Goal: Use online tool/utility: Utilize a website feature to perform a specific function

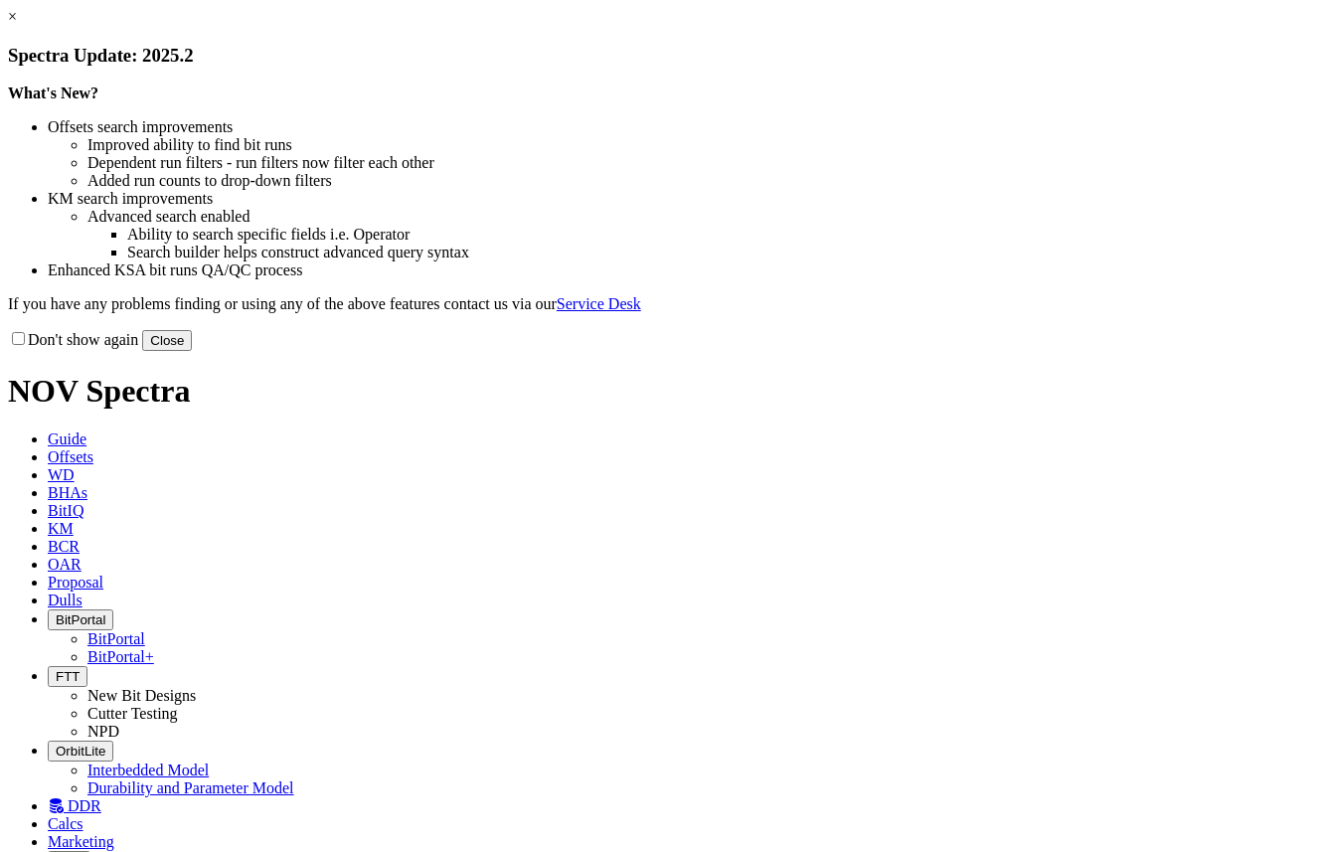
drag, startPoint x: 155, startPoint y: 408, endPoint x: 166, endPoint y: 1, distance: 406.8
click at [155, 351] on div "× Spectra Update: 2025.2 What's New? Offsets search improvements Improved abili…" at bounding box center [666, 179] width 1317 height 343
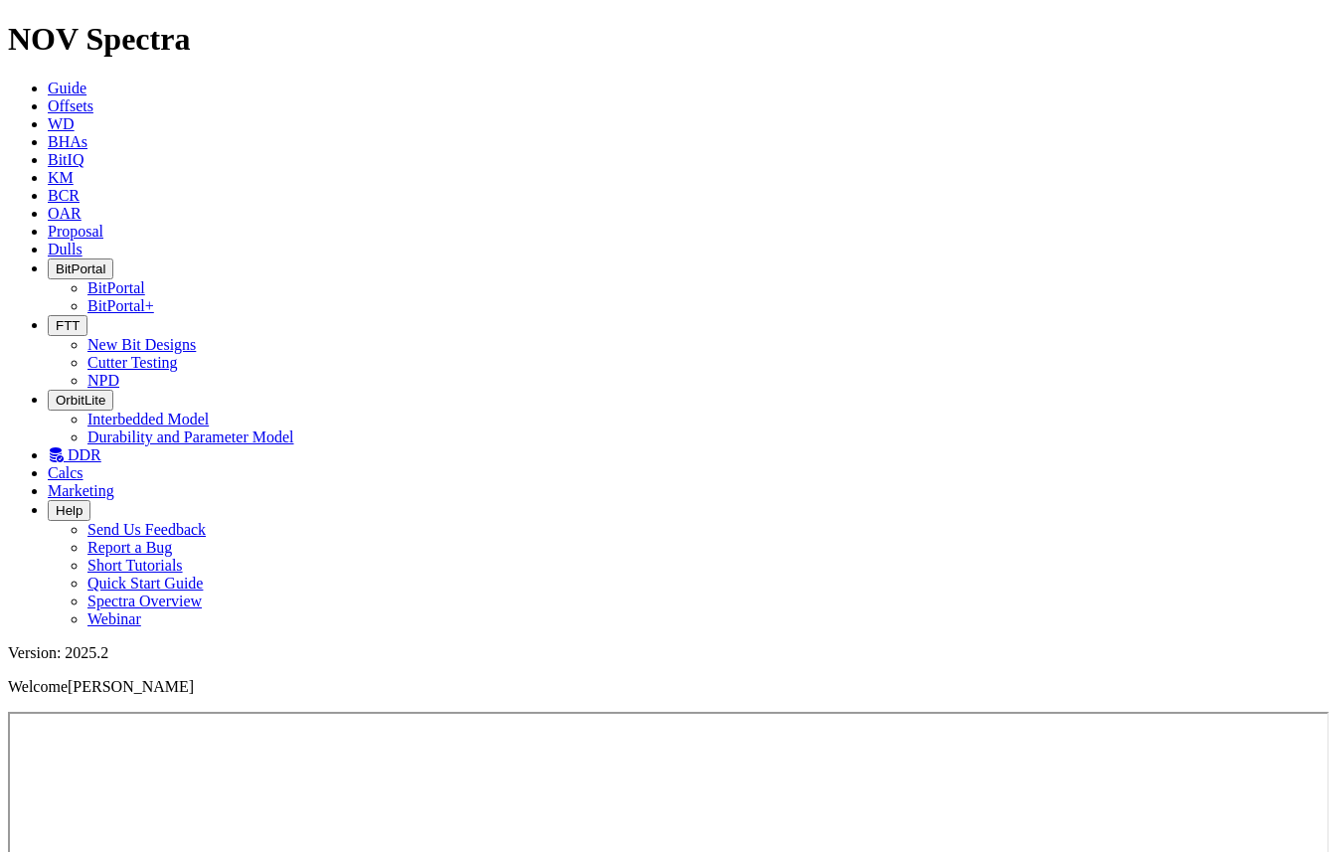
click at [84, 464] on link "Calcs" at bounding box center [66, 472] width 36 height 17
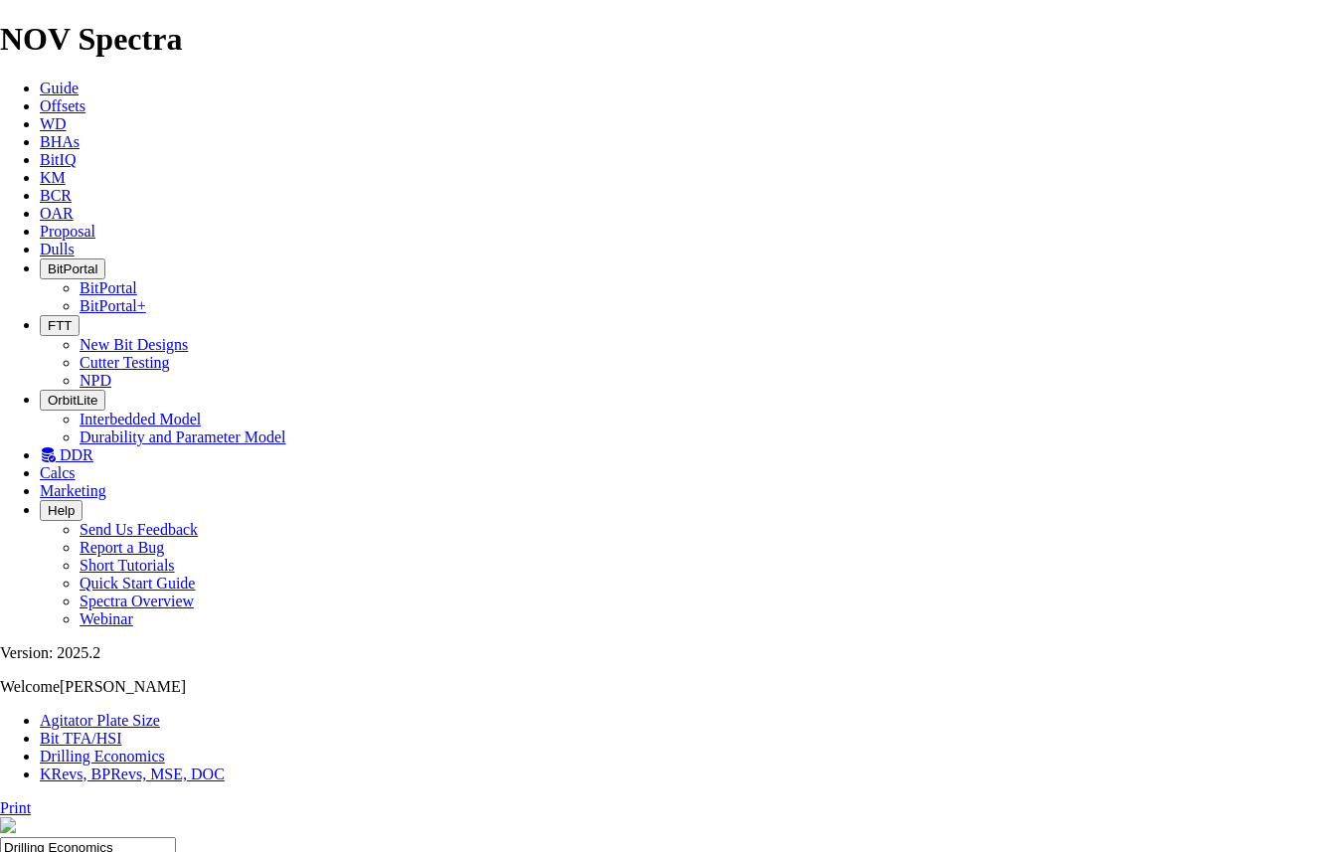
click at [122, 730] on link "Bit TFA/HSI" at bounding box center [81, 738] width 83 height 17
type input "3.625"
type input "200"
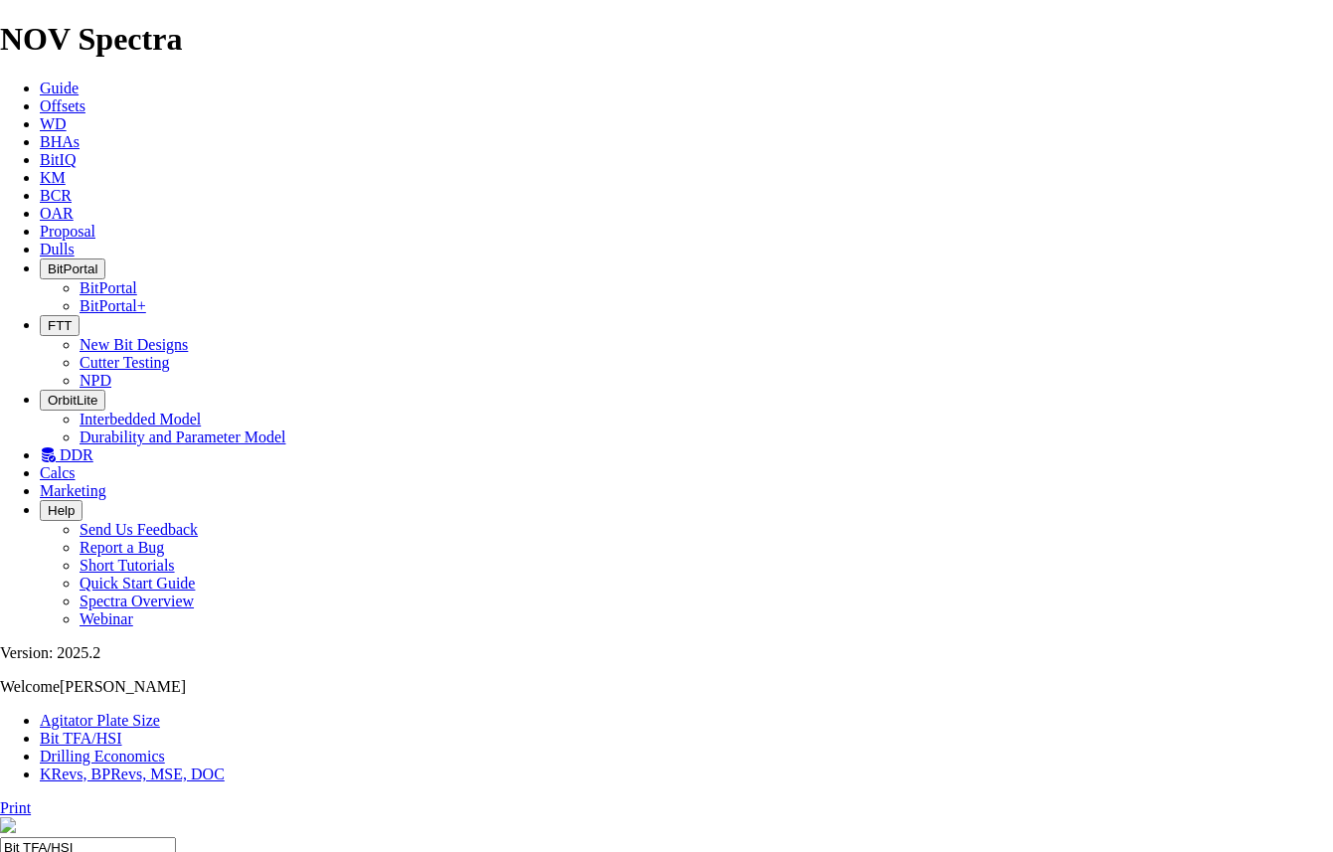
type input "50"
drag, startPoint x: 479, startPoint y: 518, endPoint x: 456, endPoint y: 518, distance: 22.9
type input "6"
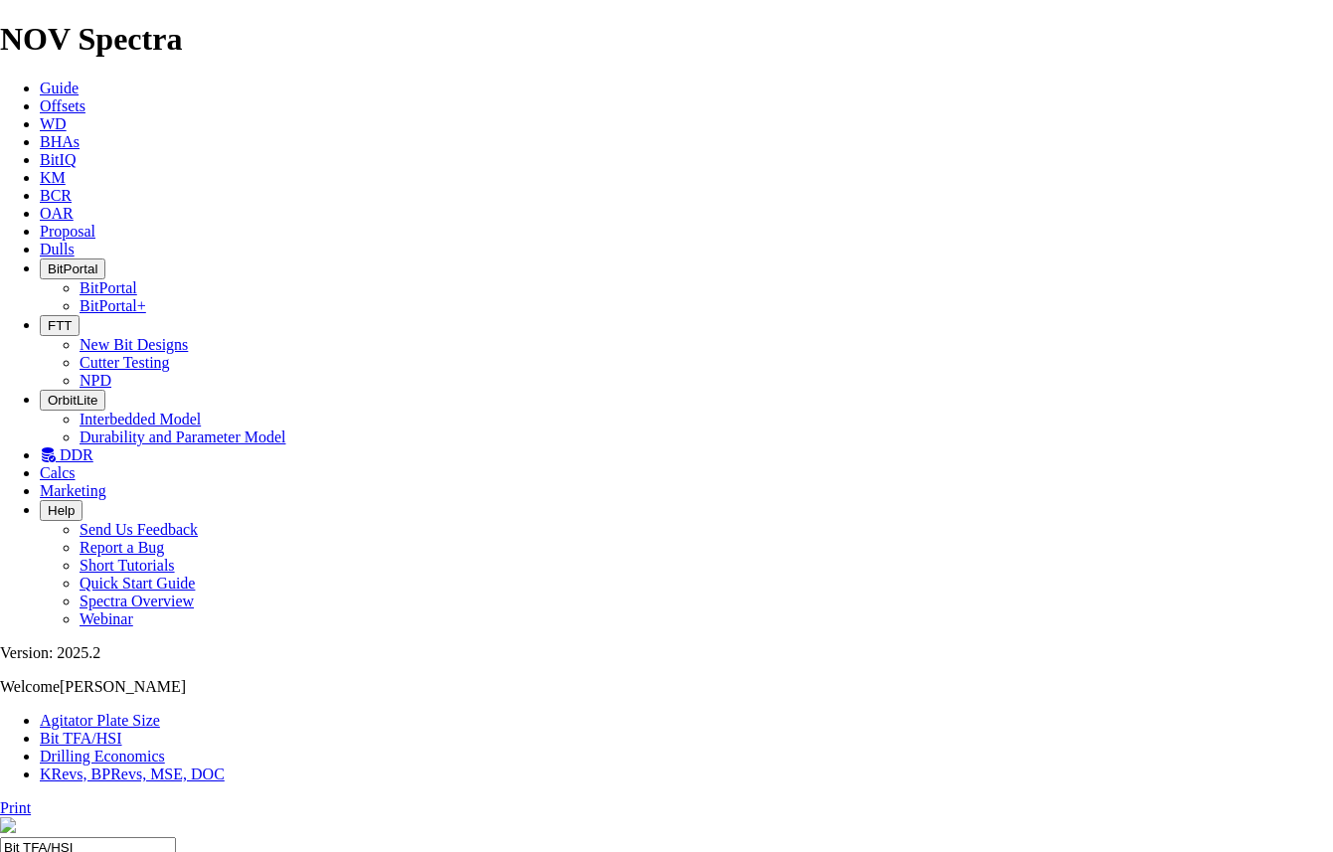
select select "number:16"
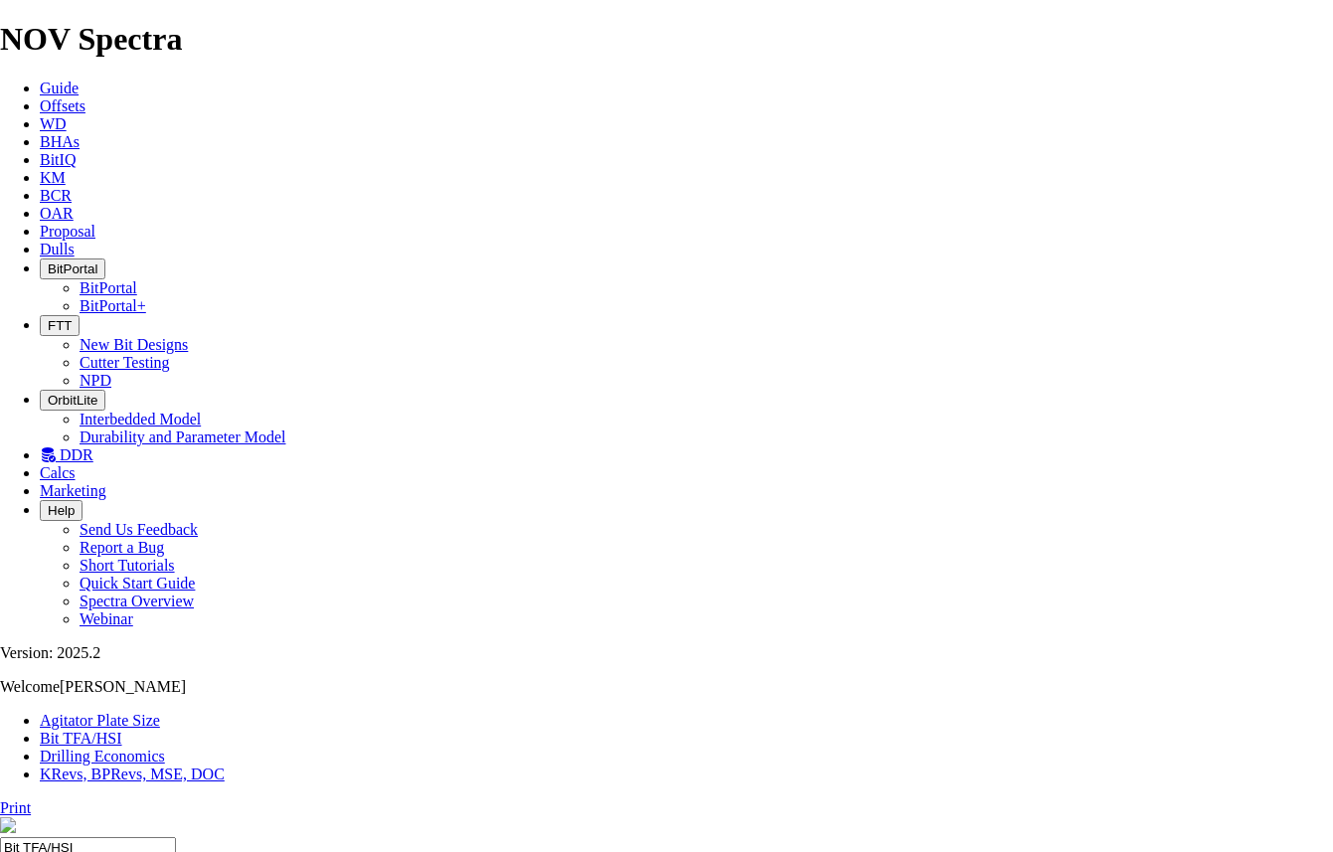
select select "number:16"
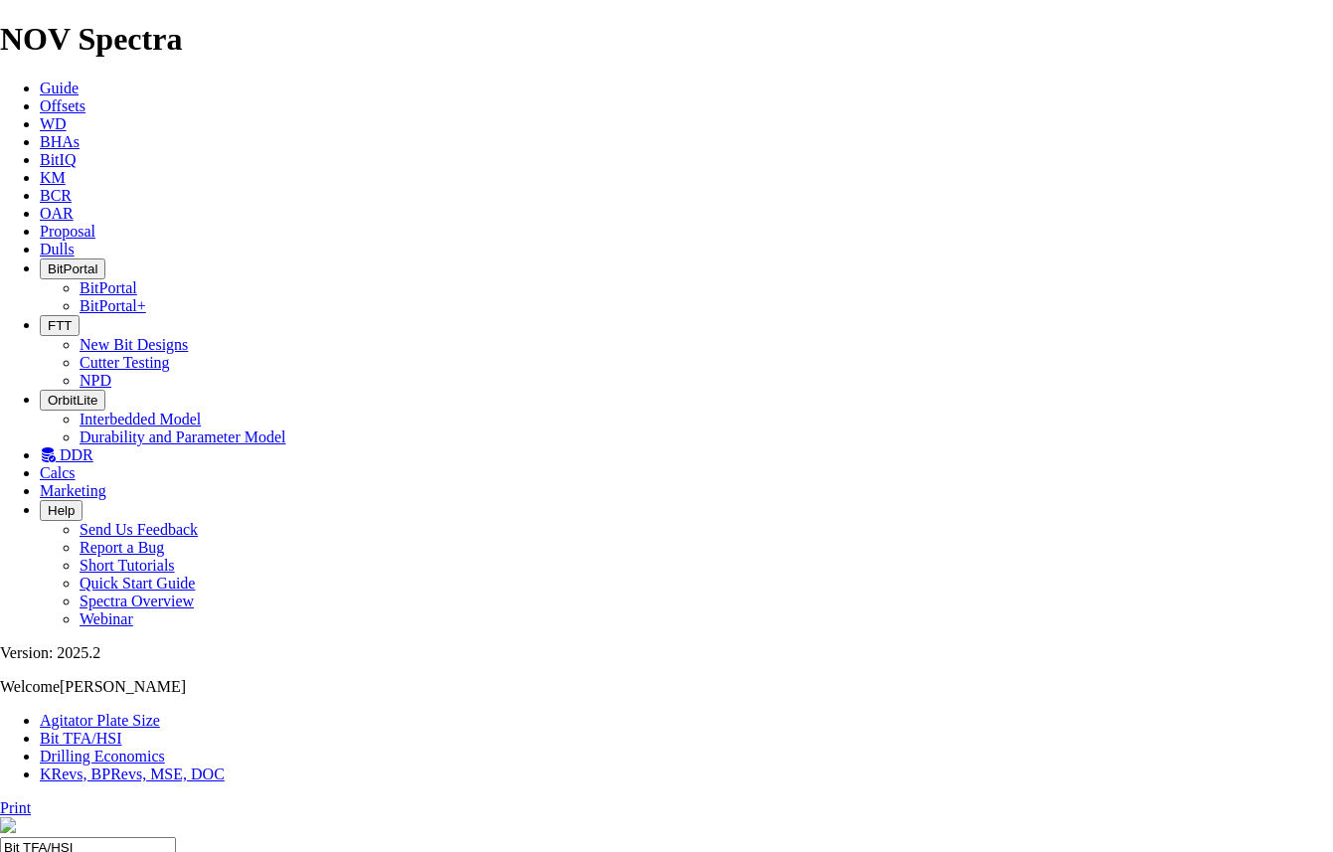
select select "number:10"
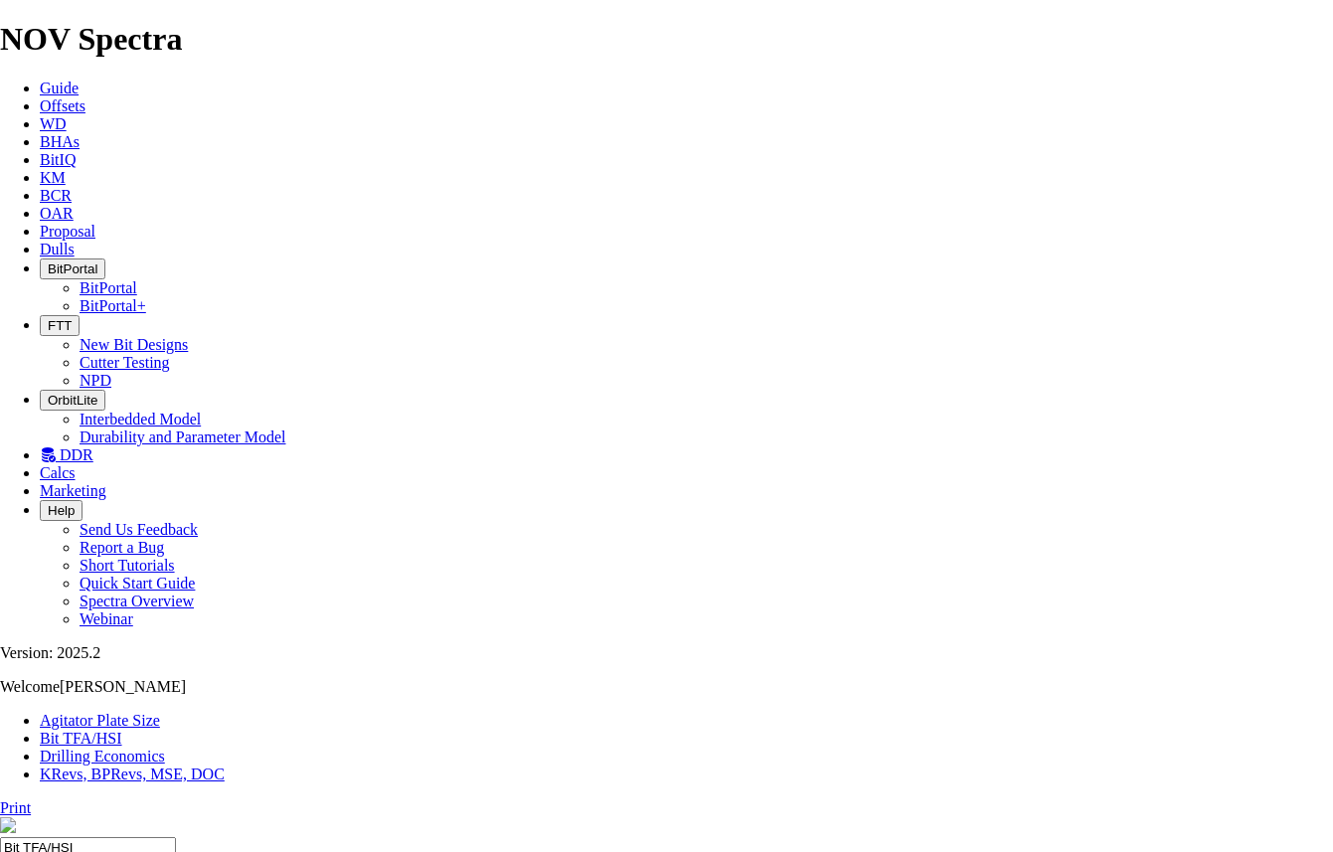
select select "number:10"
type input "5"
select select "number:0"
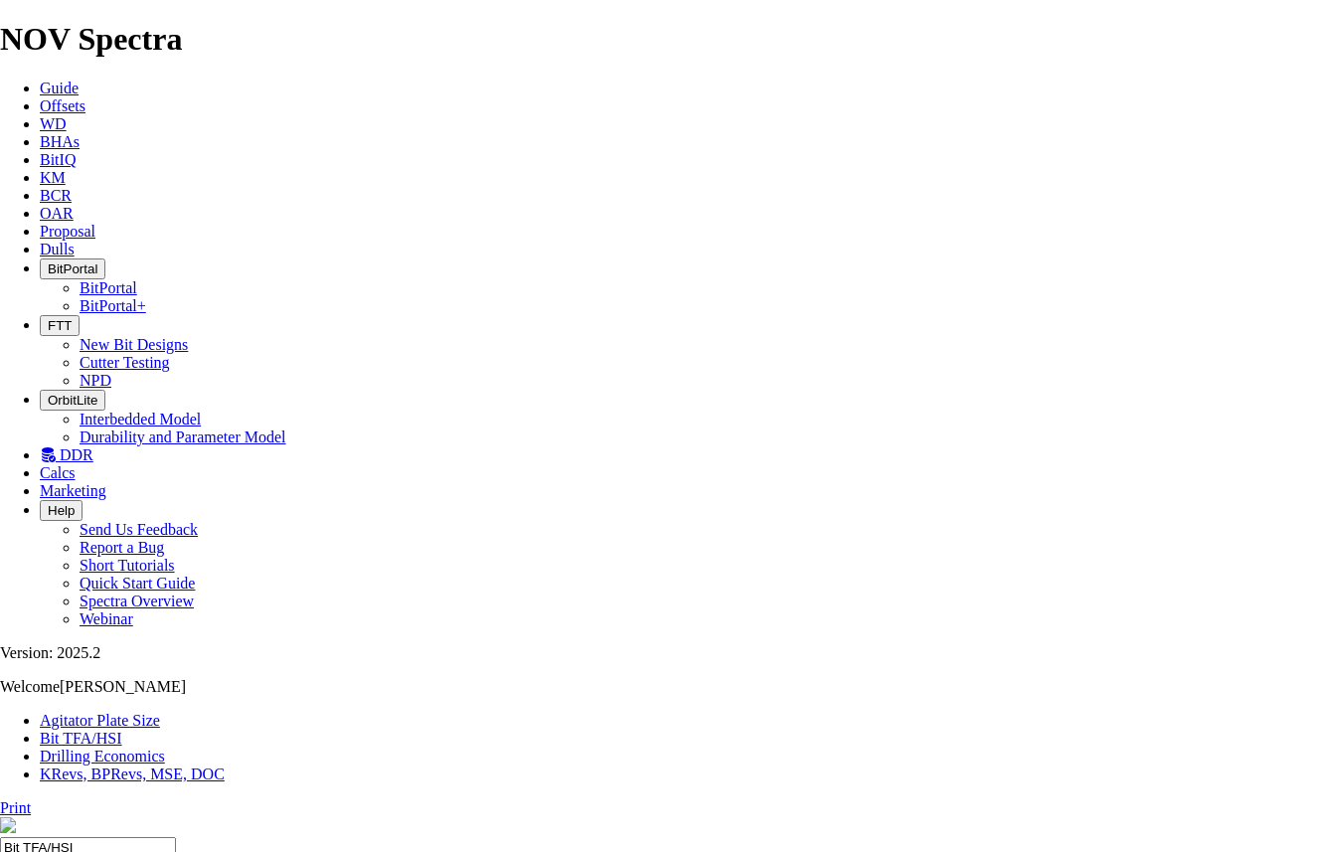
select select "number:0"
drag, startPoint x: 450, startPoint y: 526, endPoint x: 438, endPoint y: 526, distance: 11.9
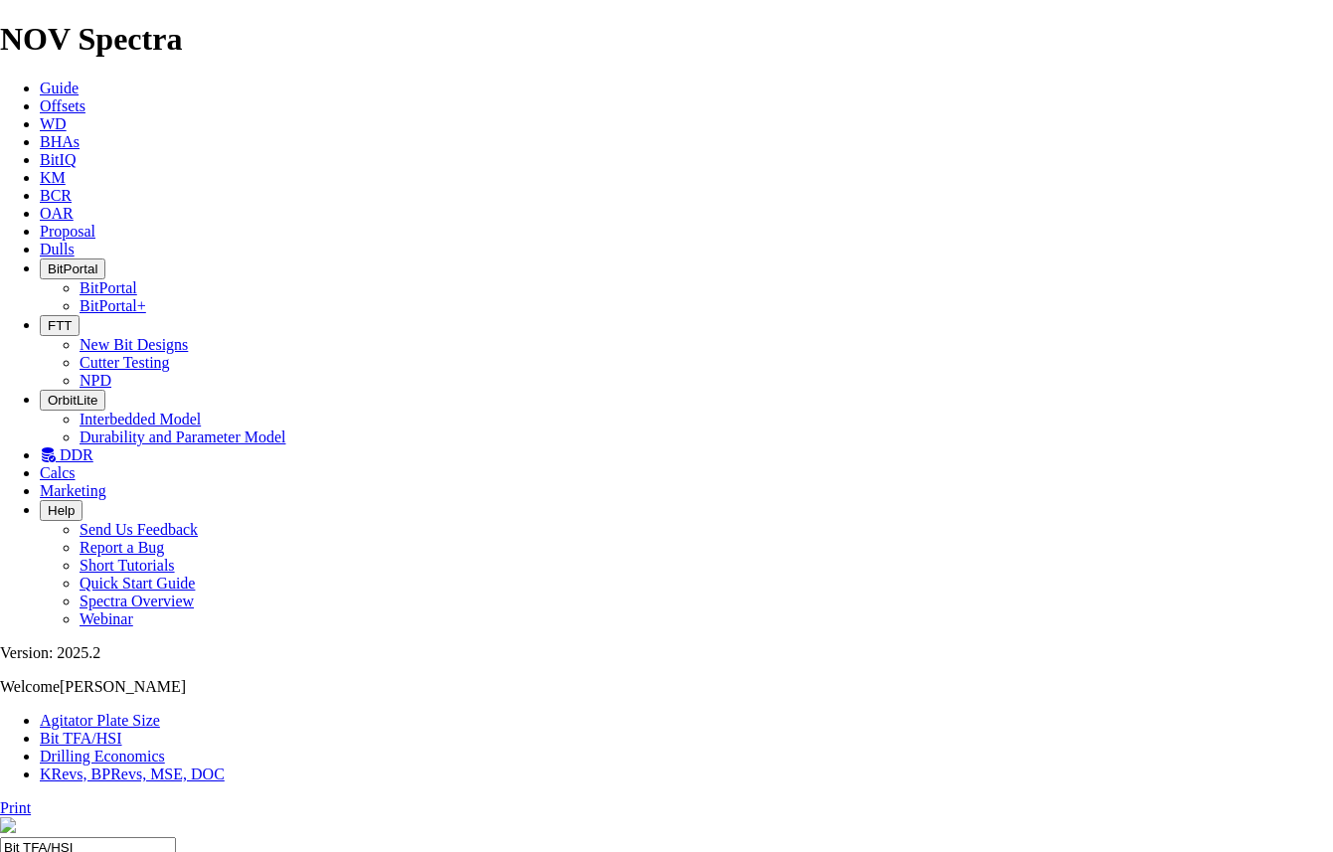
type input "5"
select select "number:16"
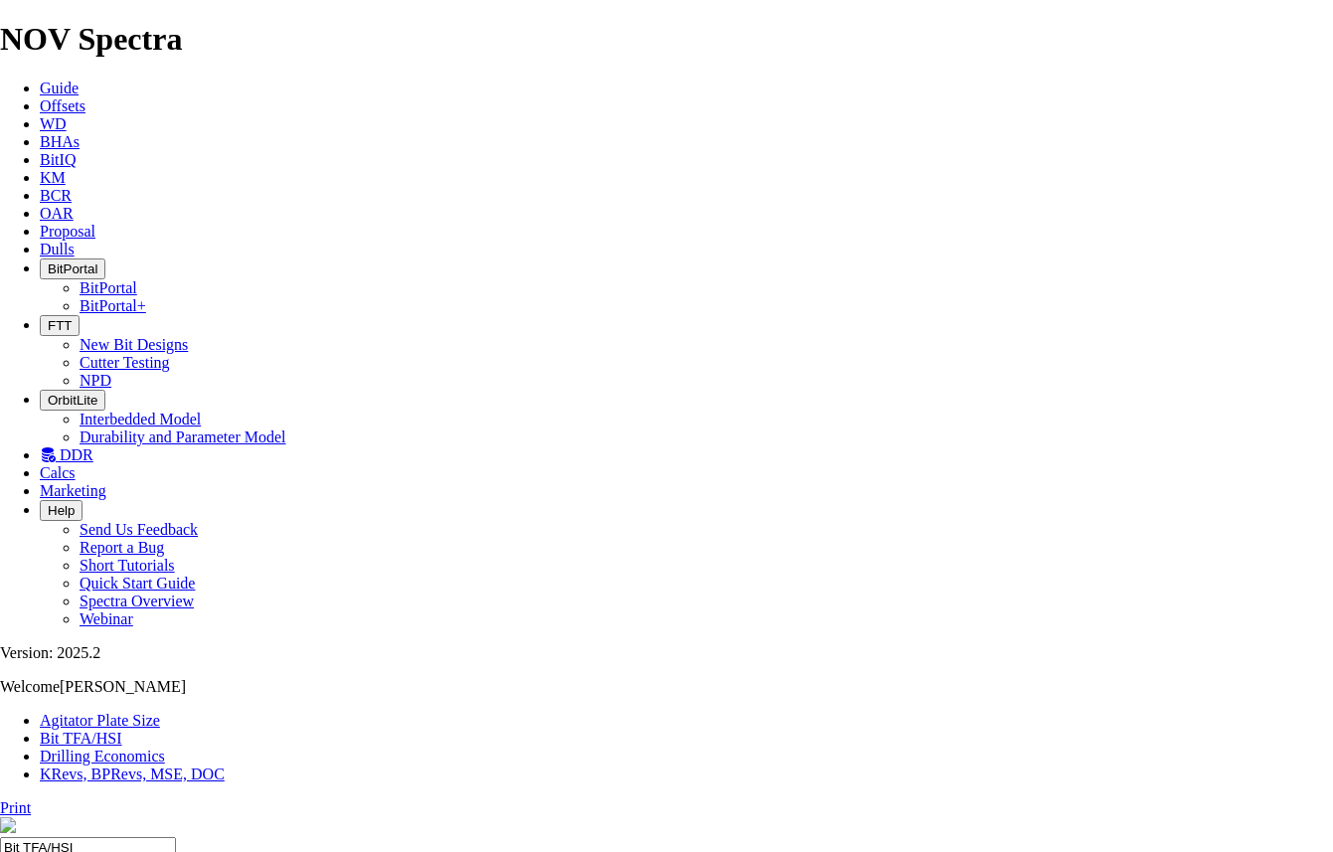
select select "number:16"
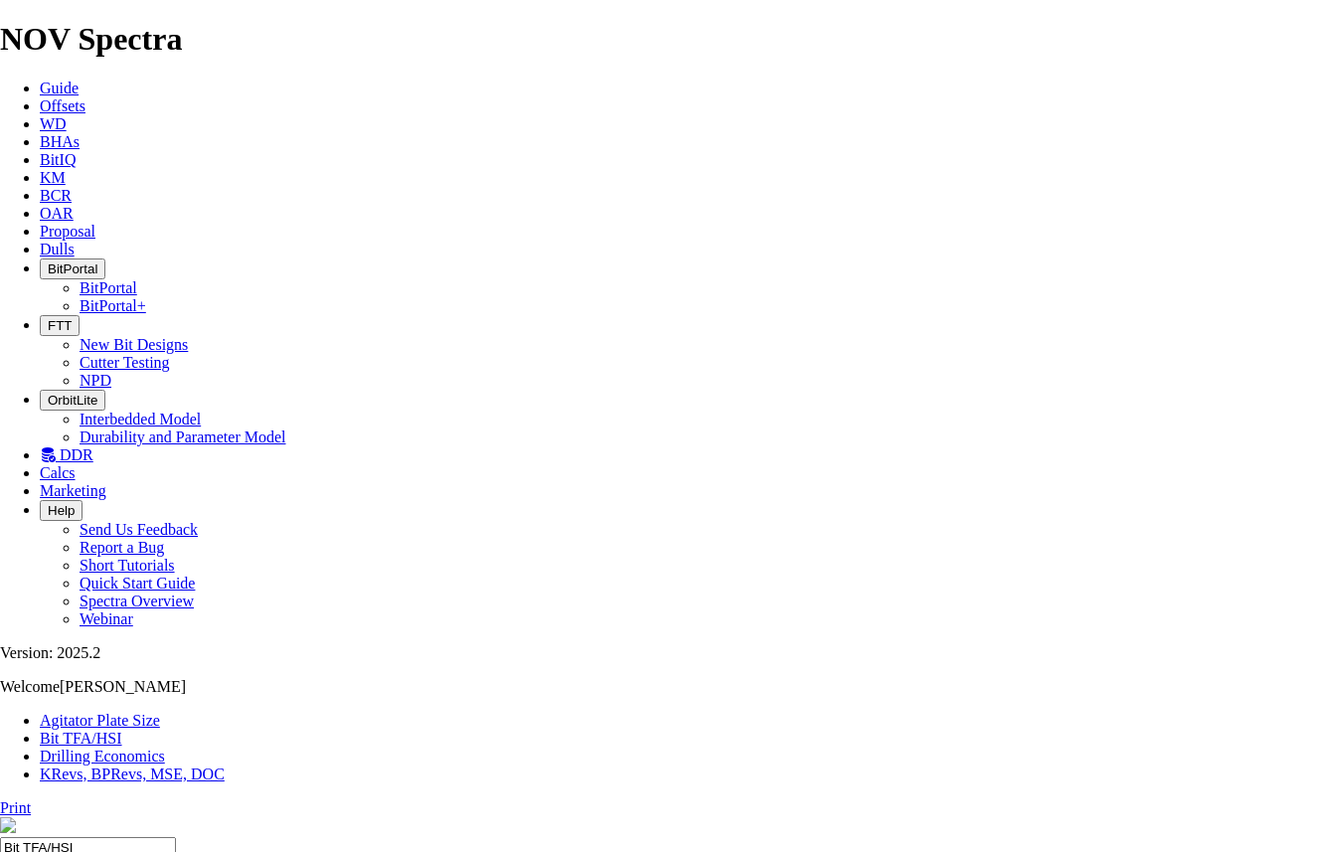
select select "number:10"
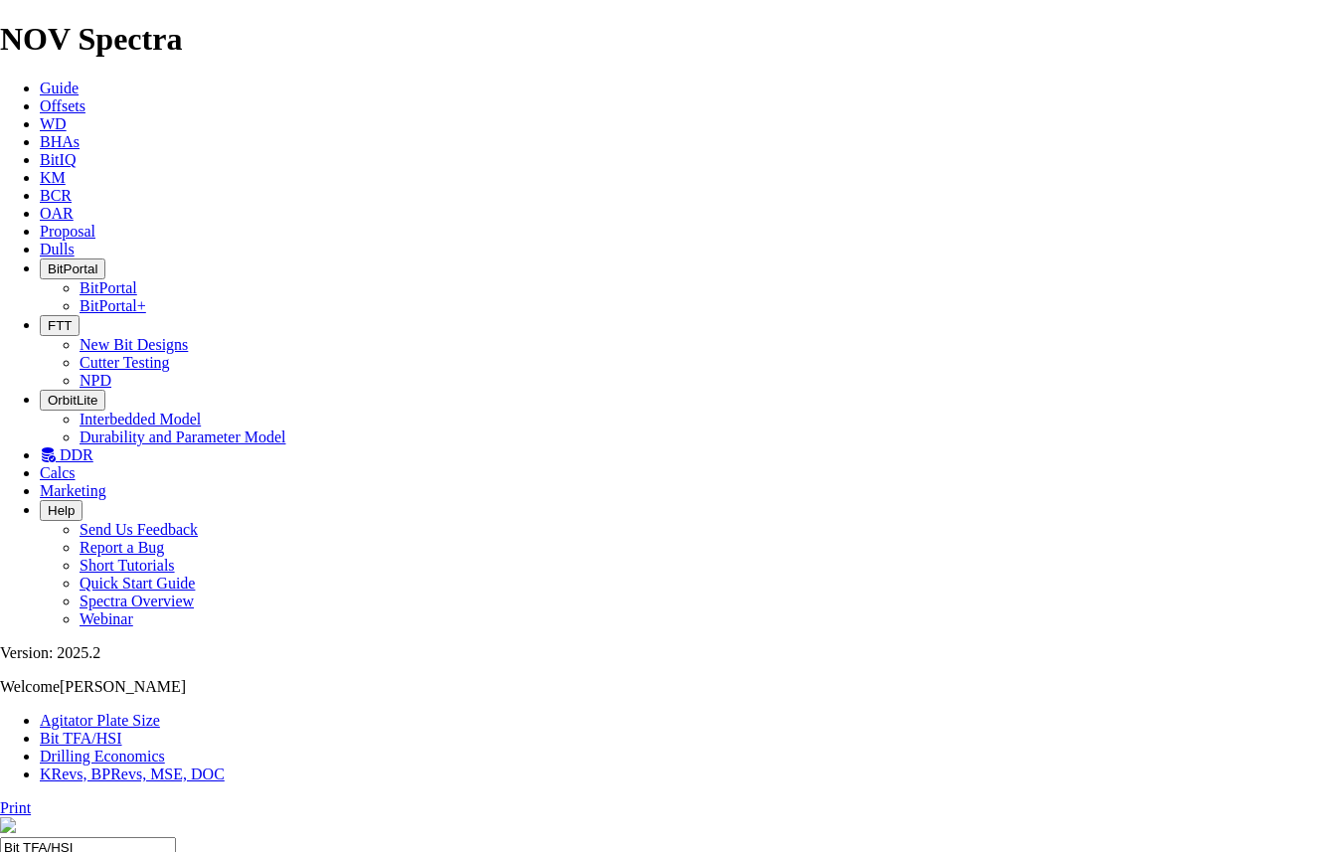
select select "number:10"
